Goal: Task Accomplishment & Management: Use online tool/utility

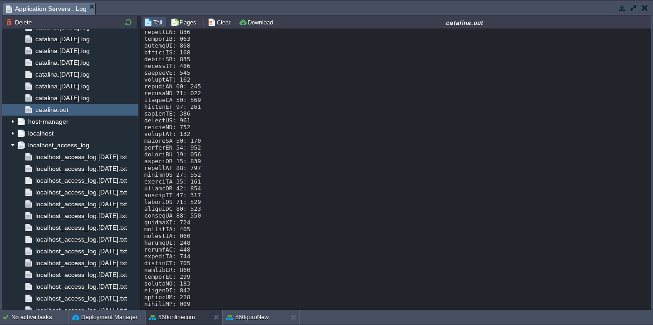
scroll to position [10311, 0]
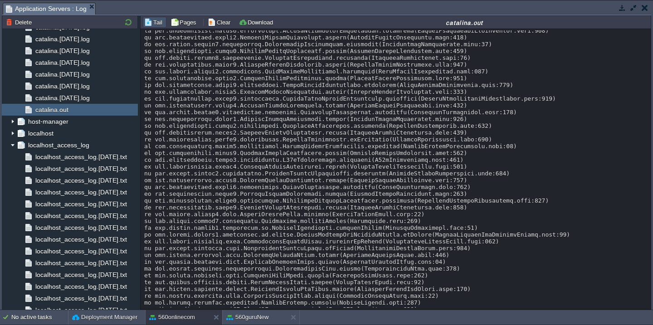
scroll to position [0, 0]
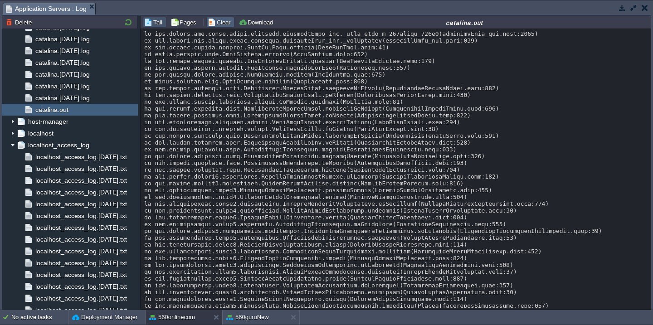
click at [223, 20] on button "Clear" at bounding box center [220, 22] width 25 height 8
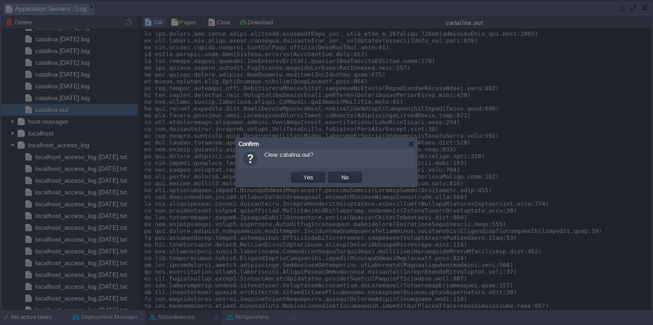
click at [300, 173] on button "Yes" at bounding box center [307, 177] width 15 height 8
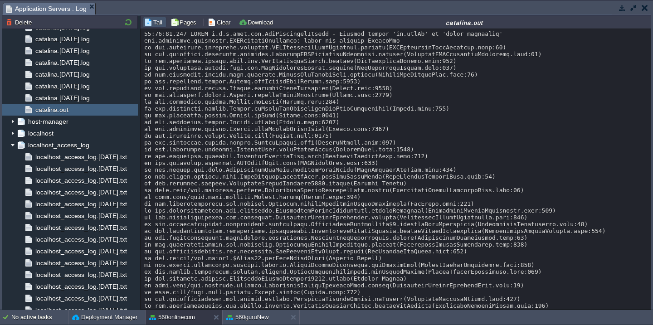
scroll to position [788, 0]
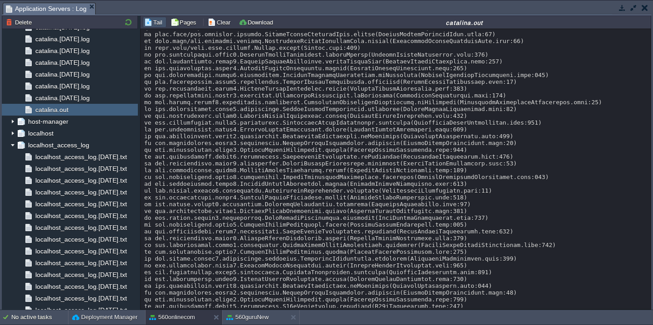
scroll to position [3004, 0]
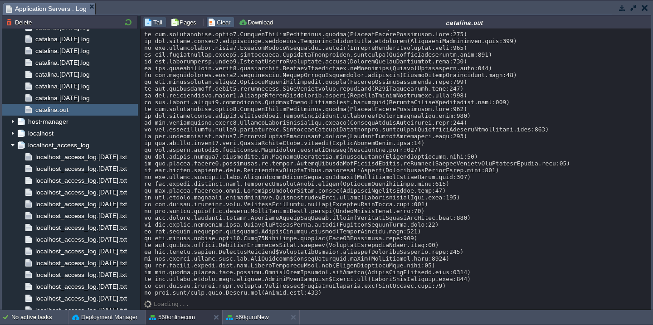
click at [209, 21] on button "Clear" at bounding box center [220, 22] width 25 height 8
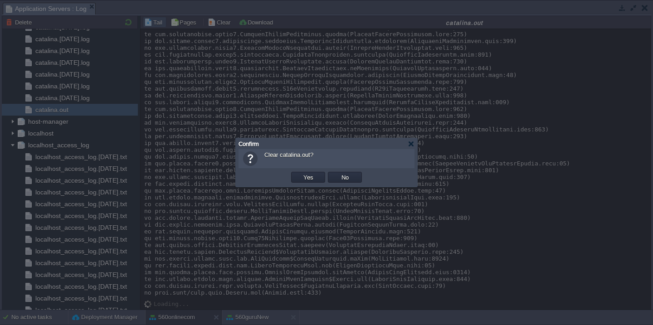
click at [300, 173] on button "Yes" at bounding box center [307, 177] width 15 height 8
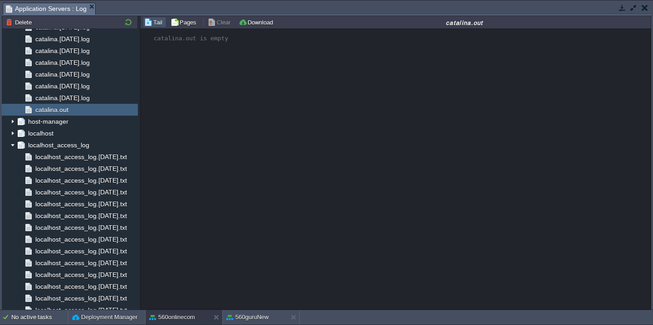
scroll to position [0, 0]
click at [85, 318] on button "Deployment Manager" at bounding box center [104, 317] width 65 height 9
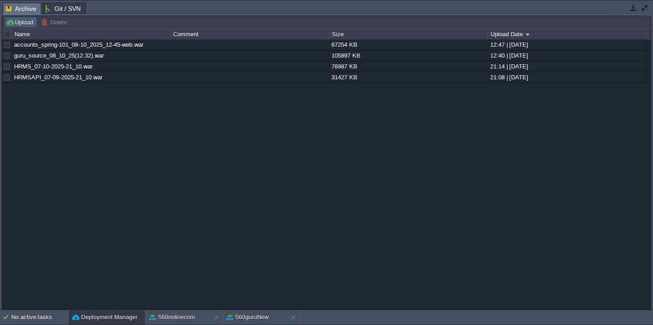
click at [16, 24] on button "Upload" at bounding box center [21, 22] width 30 height 8
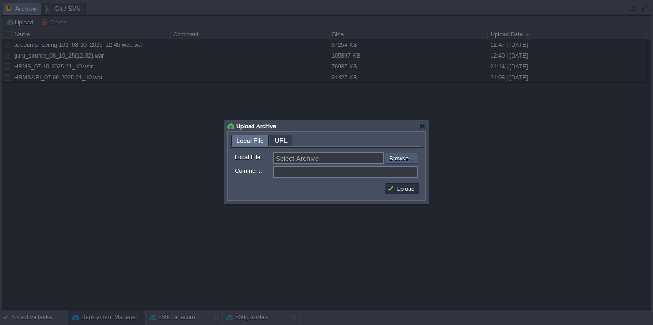
click at [398, 159] on input "file" at bounding box center [360, 158] width 115 height 11
type input "C:\fakepath\HRMSAPI_08-09-2025-15_00.war"
type input "HRMSAPI_08-09-2025-15_00.war"
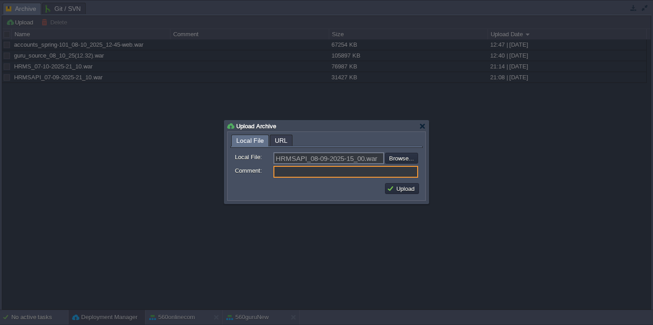
click at [404, 195] on td "Upload" at bounding box center [401, 189] width 37 height 14
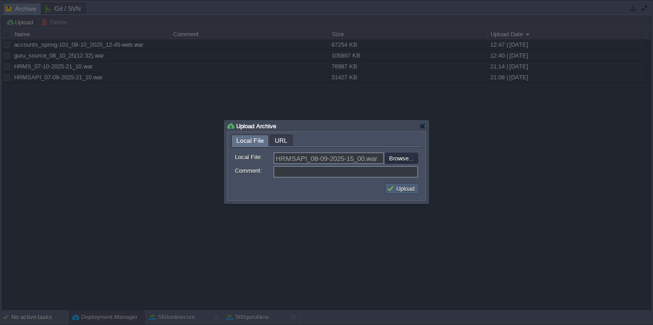
click at [406, 190] on button "Upload" at bounding box center [402, 188] width 30 height 8
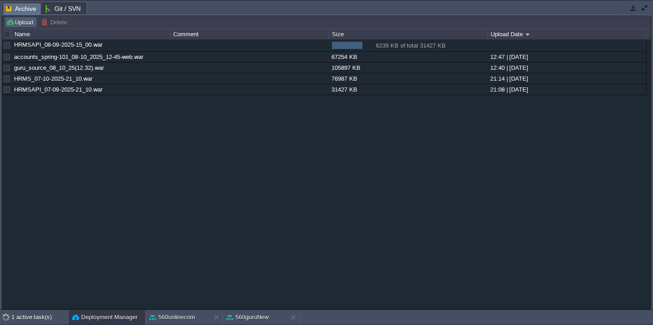
click at [22, 21] on button "Upload" at bounding box center [21, 22] width 30 height 8
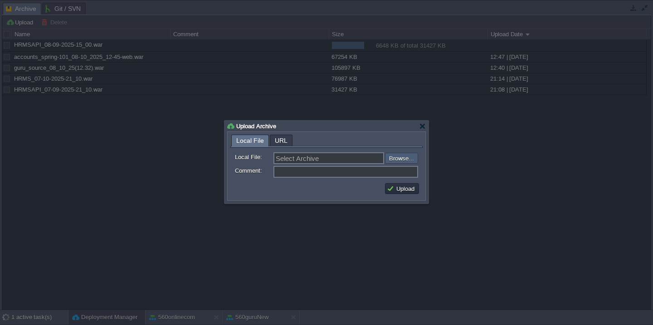
click at [401, 162] on input "file" at bounding box center [360, 158] width 115 height 11
type input "C:\fakepath\HRMS_08-10-2025-15_00.war"
type input "HRMS_08-10-2025-15_00.war"
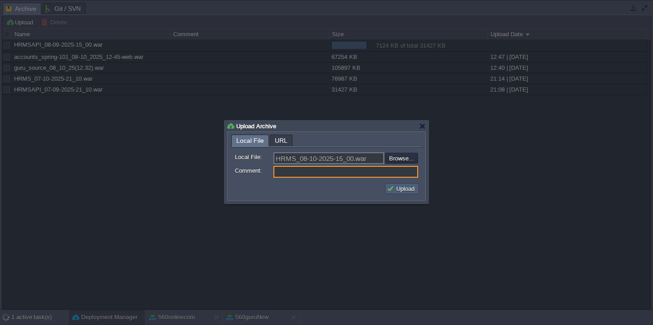
click at [405, 190] on button "Upload" at bounding box center [402, 188] width 30 height 8
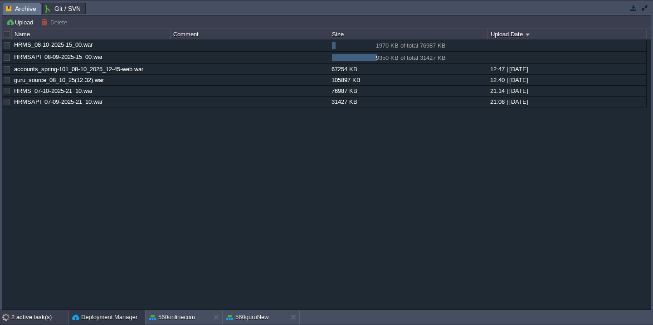
click at [31, 314] on div "2 active task(s)" at bounding box center [39, 317] width 57 height 15
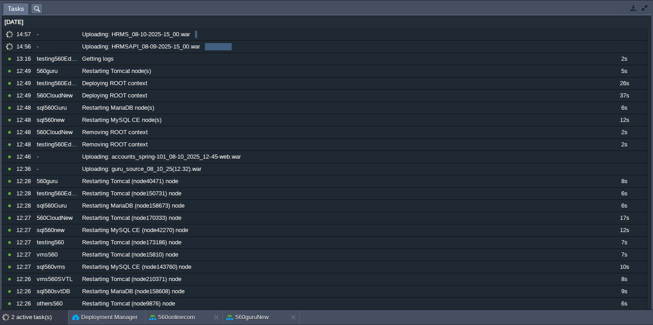
click at [648, 9] on button "button" at bounding box center [644, 8] width 8 height 8
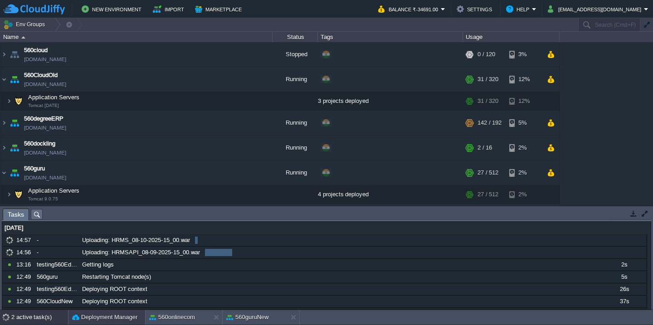
click at [82, 315] on button "Deployment Manager" at bounding box center [104, 317] width 65 height 9
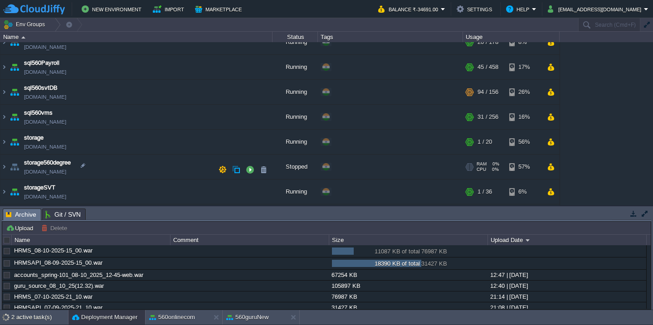
scroll to position [634, 0]
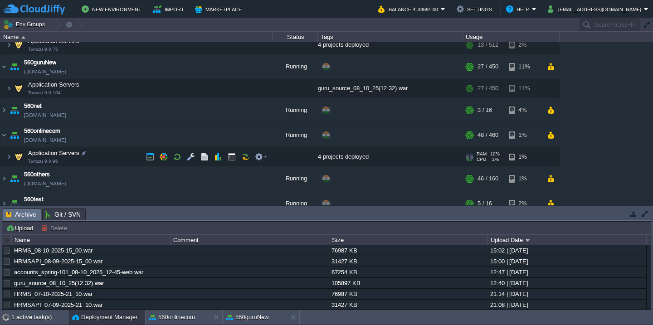
click at [121, 153] on td "Application Servers Tomcat 9.0.96" at bounding box center [136, 157] width 272 height 19
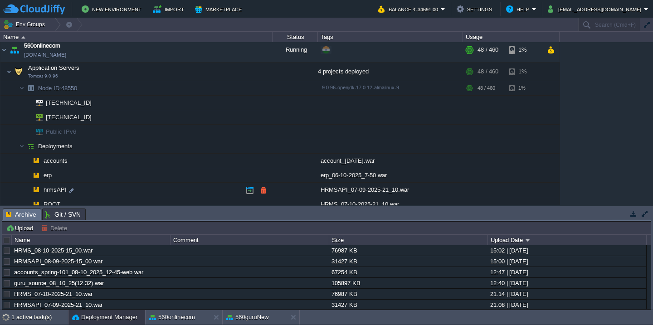
scroll to position [276, 0]
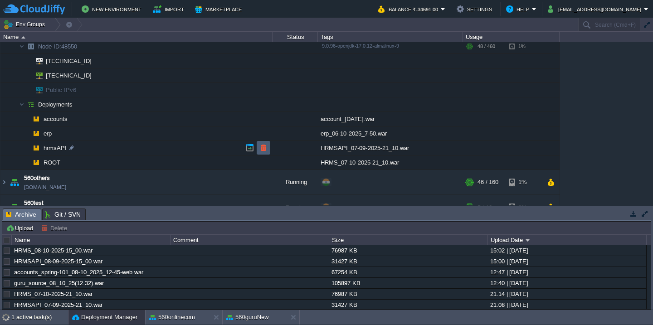
click at [263, 148] on button "button" at bounding box center [263, 148] width 8 height 8
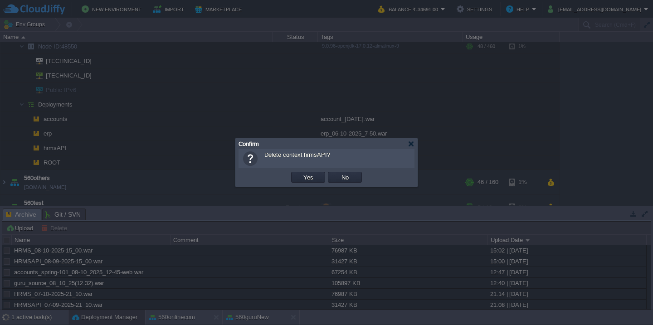
click at [300, 173] on button "Yes" at bounding box center [307, 177] width 15 height 8
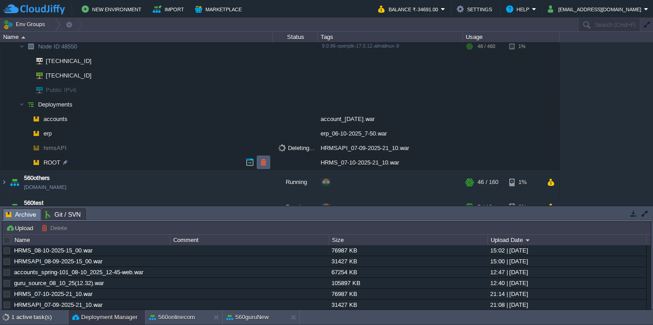
click at [261, 163] on button "button" at bounding box center [263, 162] width 8 height 8
click at [148, 250] on button "button" at bounding box center [148, 251] width 8 height 8
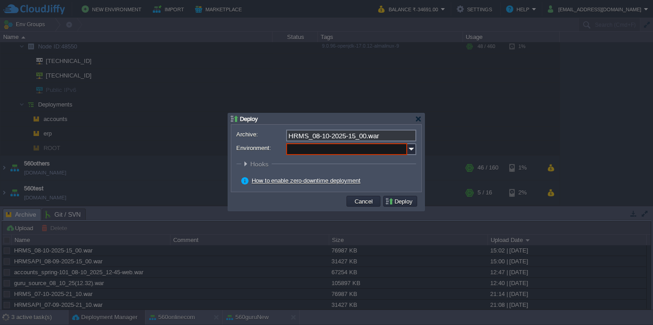
scroll to position [257, 0]
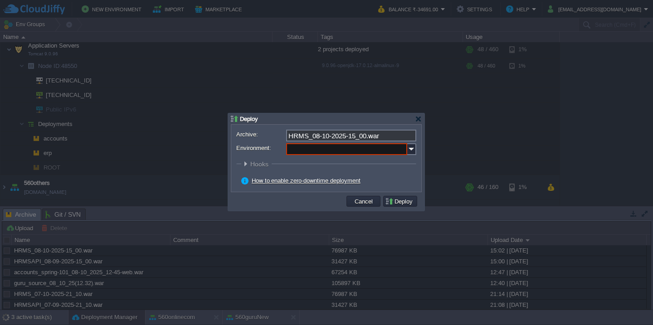
click at [329, 152] on input "Environment:" at bounding box center [346, 149] width 121 height 12
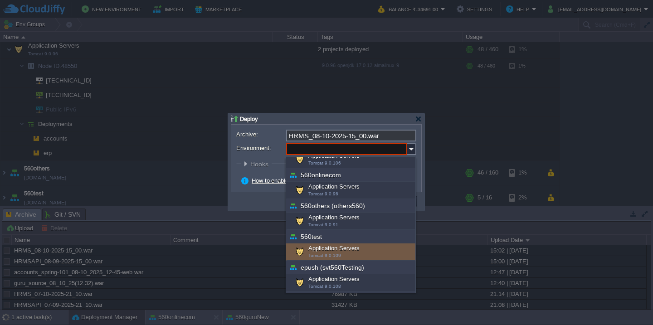
scroll to position [175, 0]
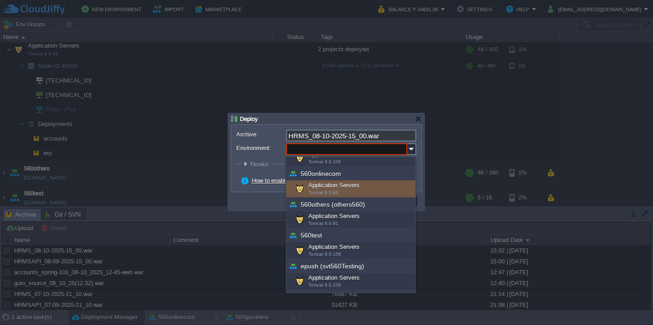
click at [334, 191] on span "Tomcat 9.0.96" at bounding box center [323, 192] width 30 height 5
type input "Application Servers (560onlinecom)"
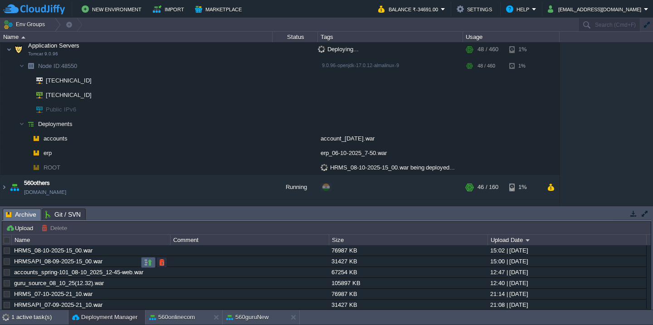
click at [144, 262] on button "button" at bounding box center [148, 262] width 8 height 8
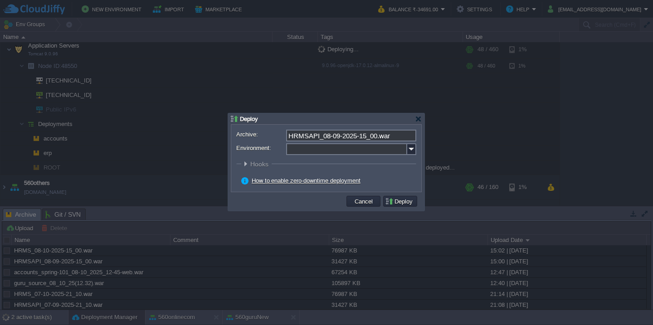
click at [331, 149] on input "Environment:" at bounding box center [346, 149] width 121 height 12
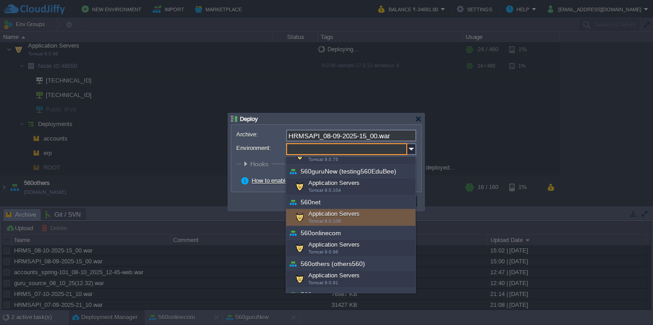
scroll to position [122, 0]
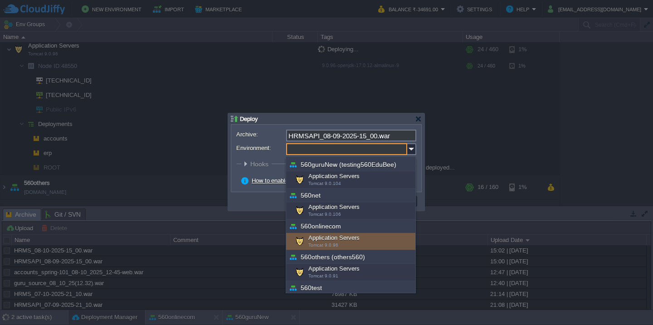
click at [341, 241] on div "Application Servers Tomcat 9.0.96" at bounding box center [350, 241] width 129 height 17
type input "Application Servers (560onlinecom)"
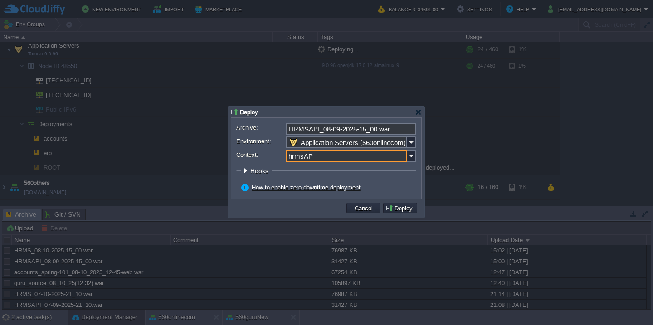
type input "hrmsAPI"
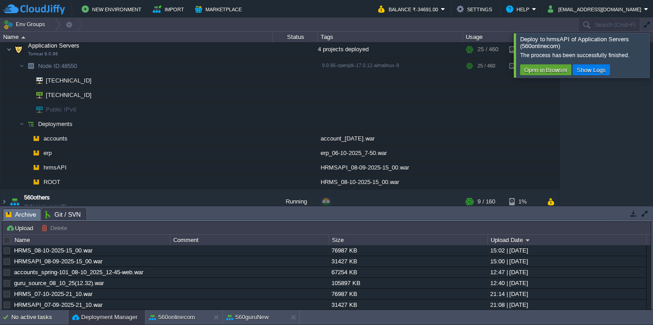
click at [652, 48] on div at bounding box center [663, 55] width 0 height 44
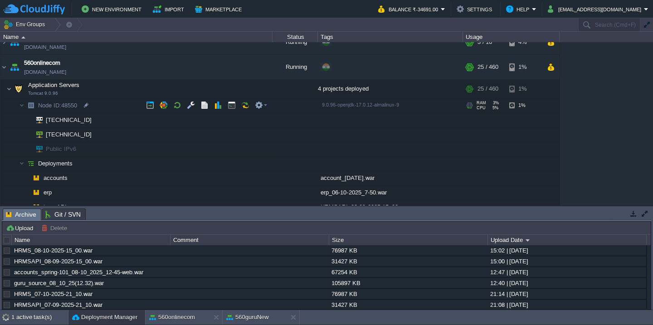
scroll to position [228, 0]
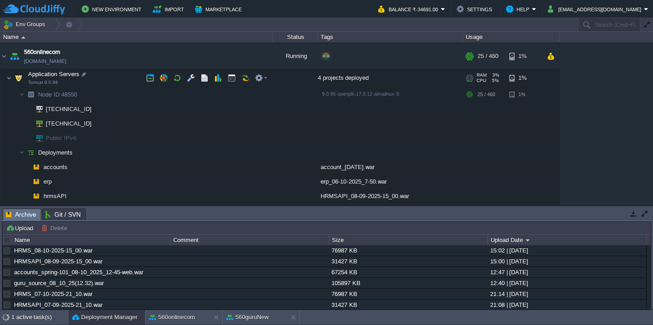
click at [130, 81] on td "Application Servers Tomcat 9.0.96" at bounding box center [136, 78] width 272 height 19
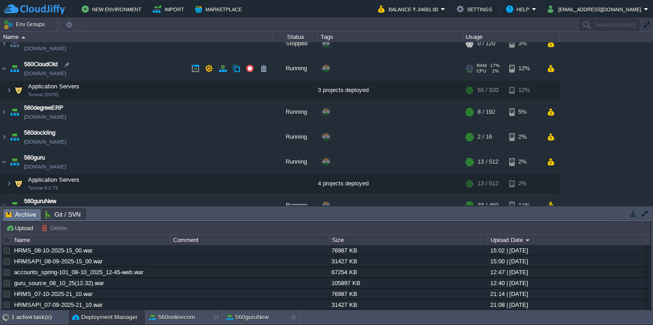
scroll to position [0, 0]
